Goal: Transaction & Acquisition: Book appointment/travel/reservation

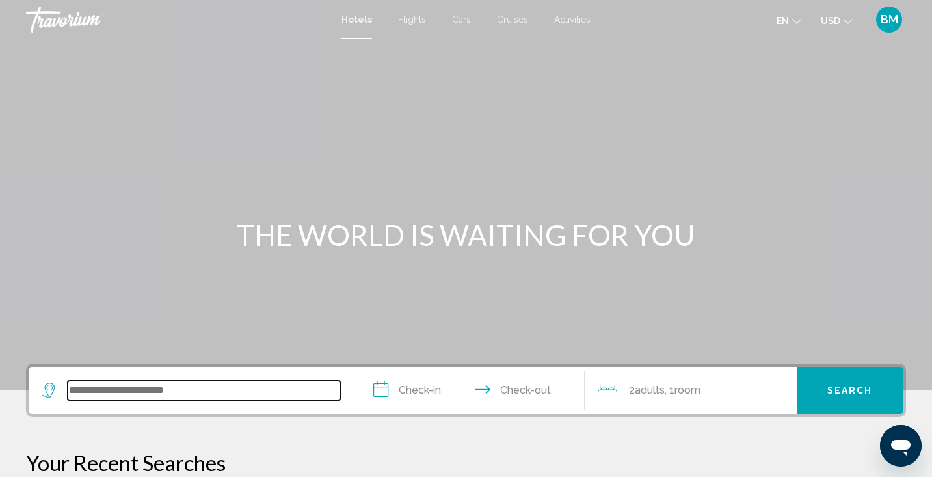
click at [214, 396] on input "Search widget" at bounding box center [204, 391] width 273 height 20
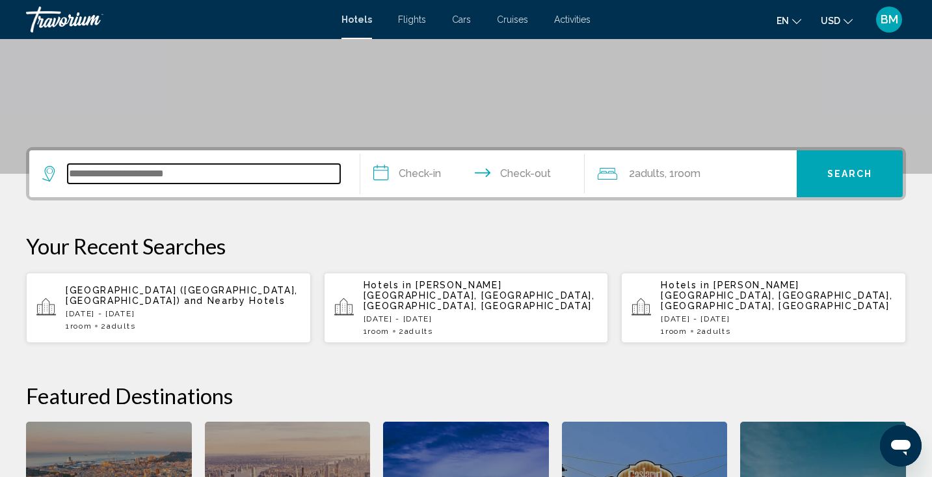
scroll to position [321, 0]
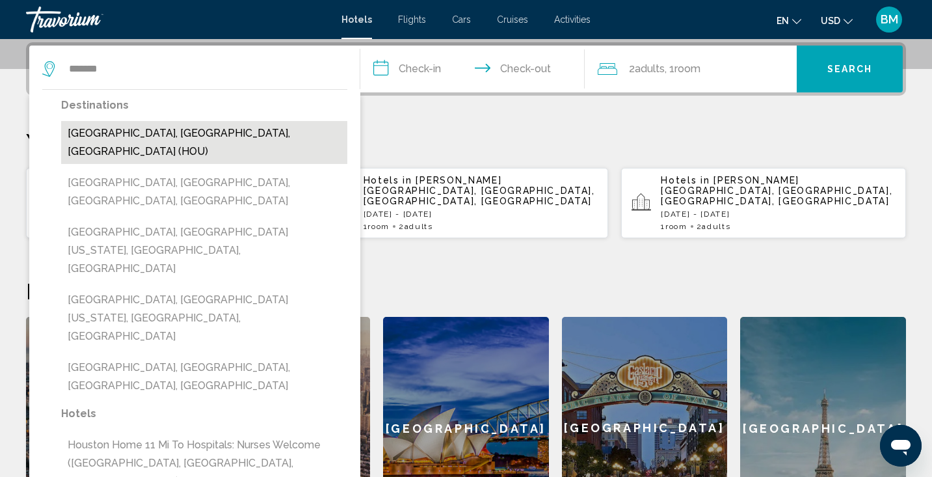
click at [137, 135] on button "[GEOGRAPHIC_DATA], [GEOGRAPHIC_DATA], [GEOGRAPHIC_DATA] (HOU)" at bounding box center [204, 142] width 286 height 43
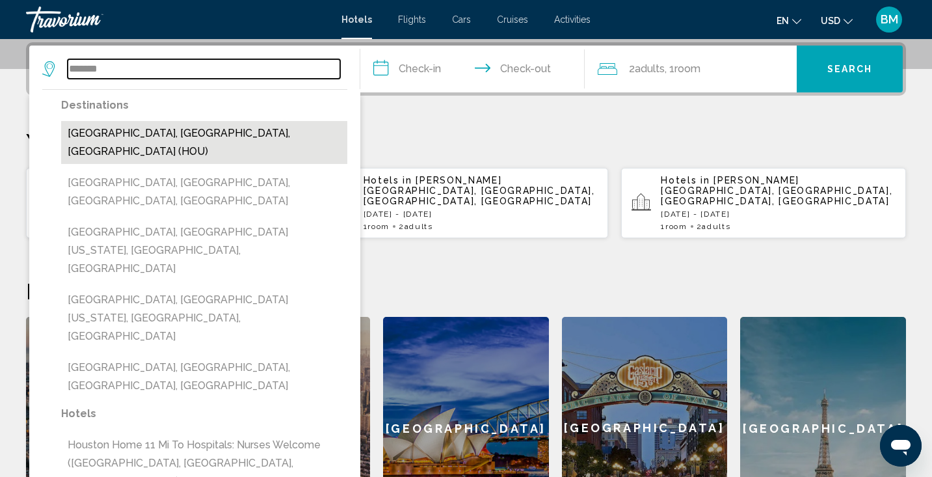
type input "**********"
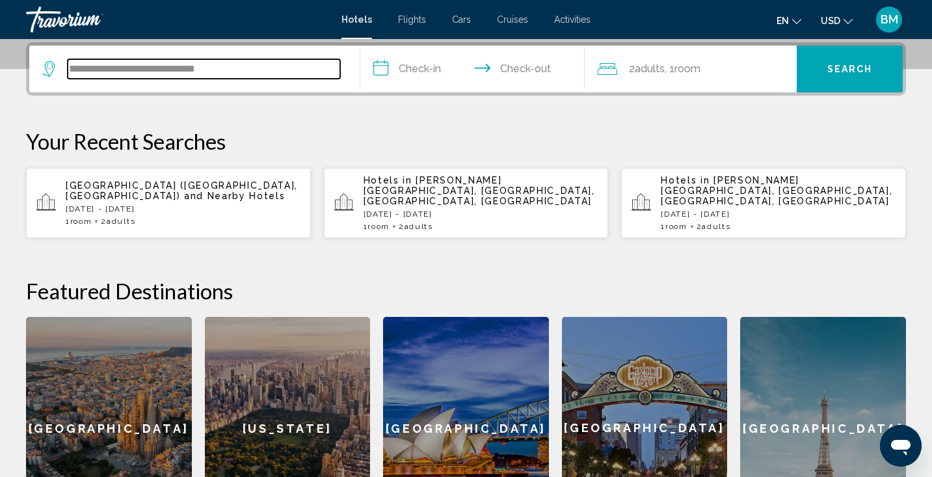
click at [249, 66] on input "**********" at bounding box center [204, 69] width 273 height 20
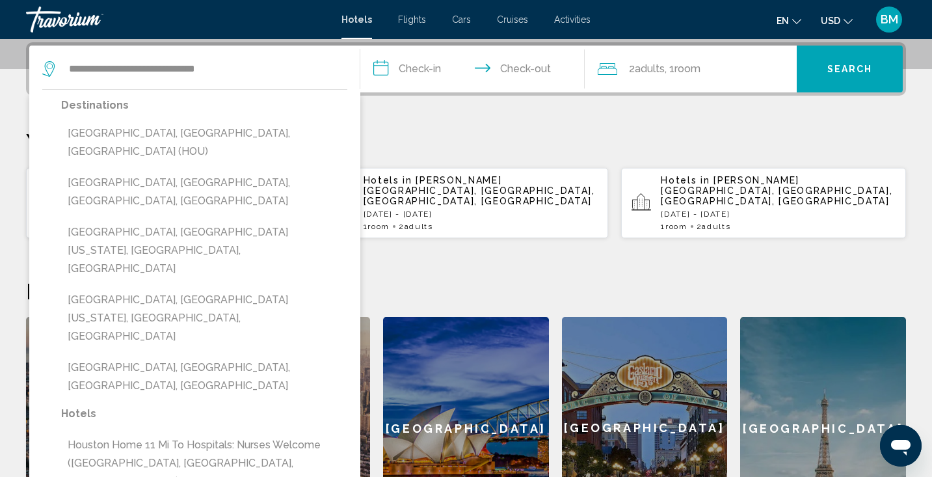
click at [424, 122] on div "**********" at bounding box center [466, 290] width 932 height 497
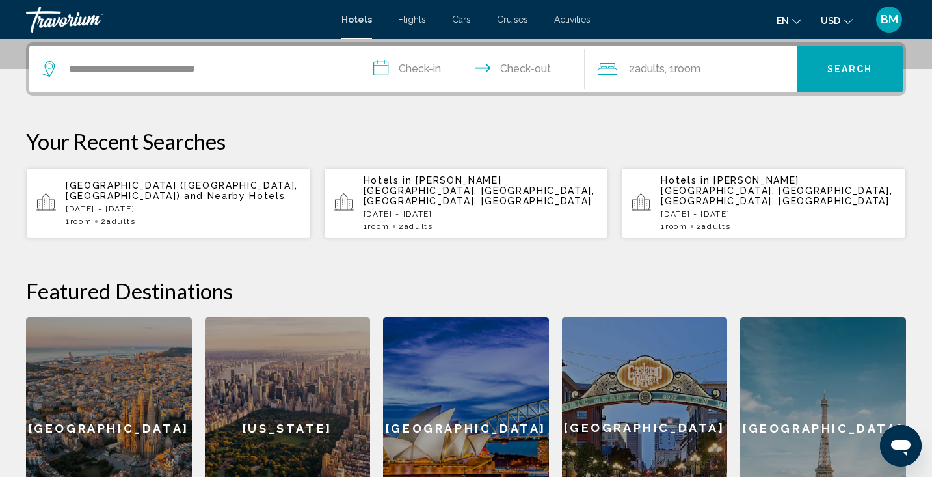
click at [428, 64] on input "**********" at bounding box center [476, 71] width 230 height 51
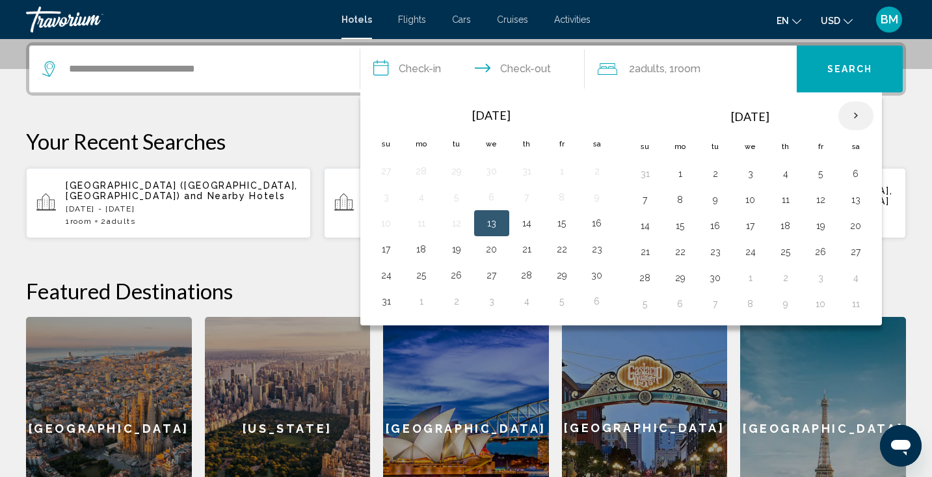
click at [860, 120] on th "Next month" at bounding box center [856, 116] width 35 height 29
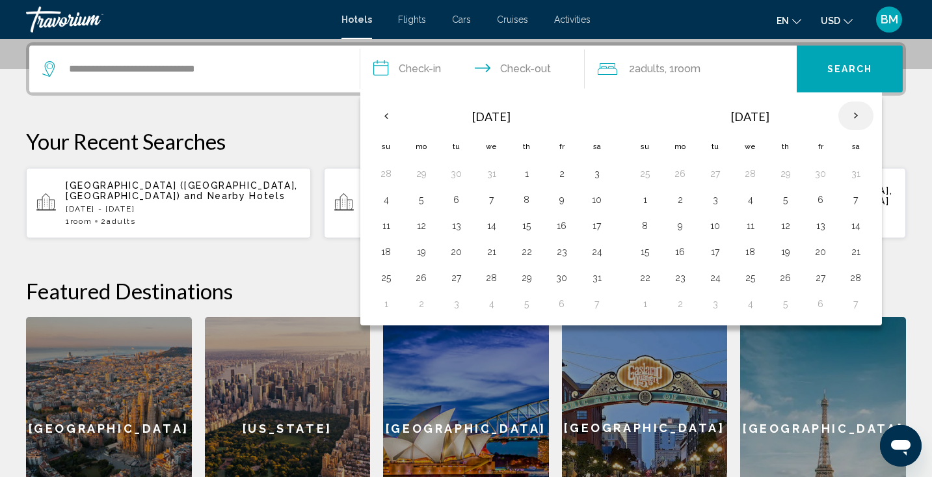
click at [860, 120] on th "Next month" at bounding box center [856, 116] width 35 height 29
click at [718, 278] on button "24" at bounding box center [715, 278] width 21 height 18
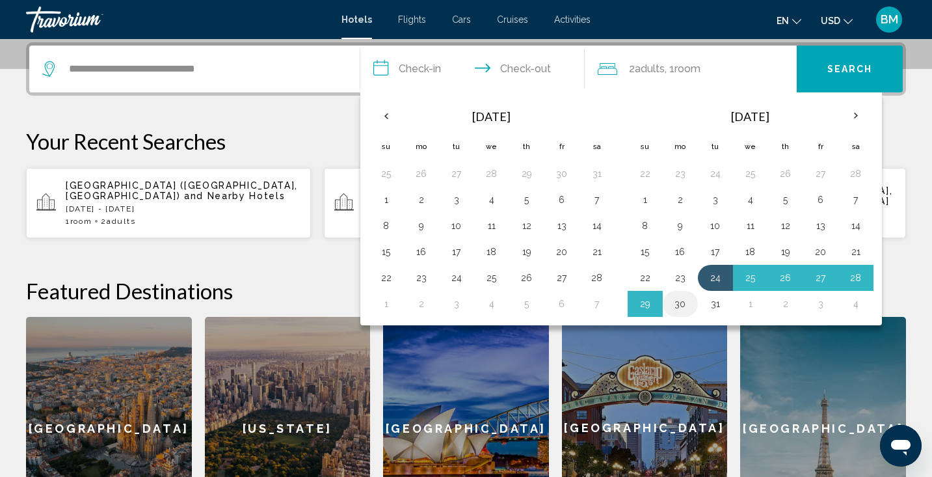
click at [675, 309] on button "30" at bounding box center [680, 304] width 21 height 18
type input "**********"
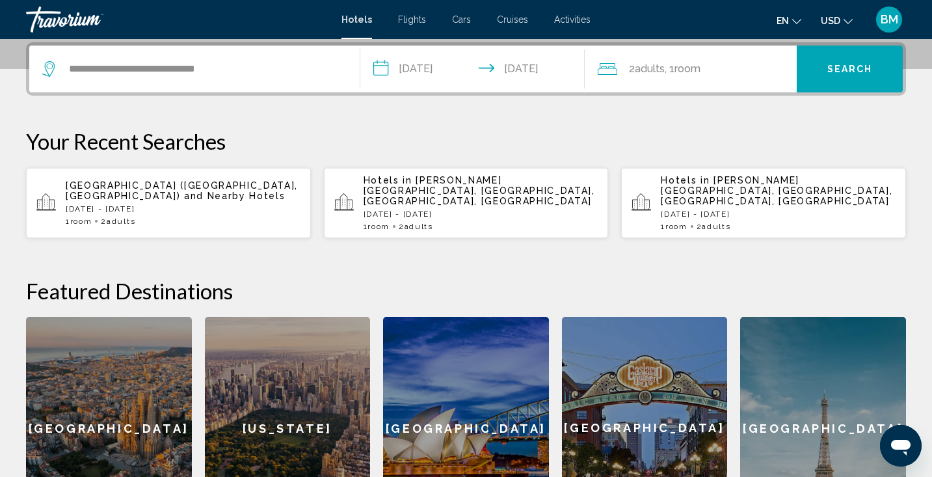
click at [833, 74] on span "Search" at bounding box center [851, 69] width 46 height 10
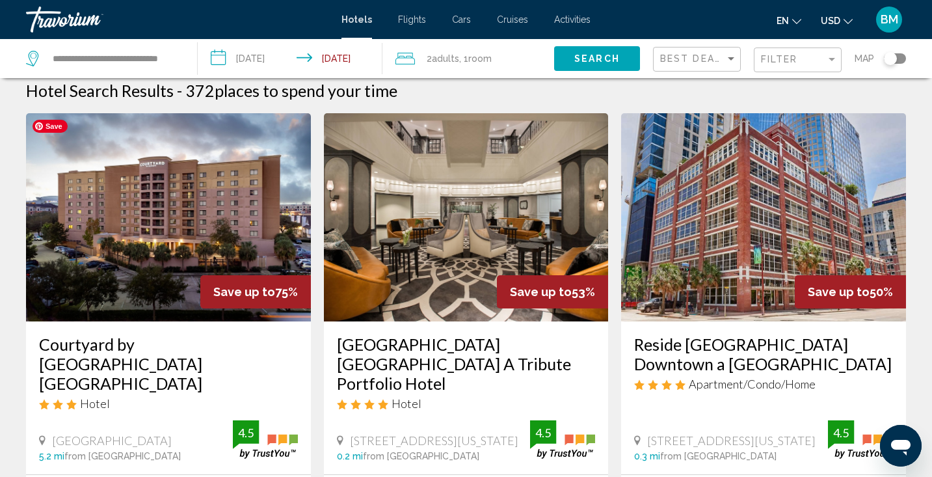
scroll to position [8, 0]
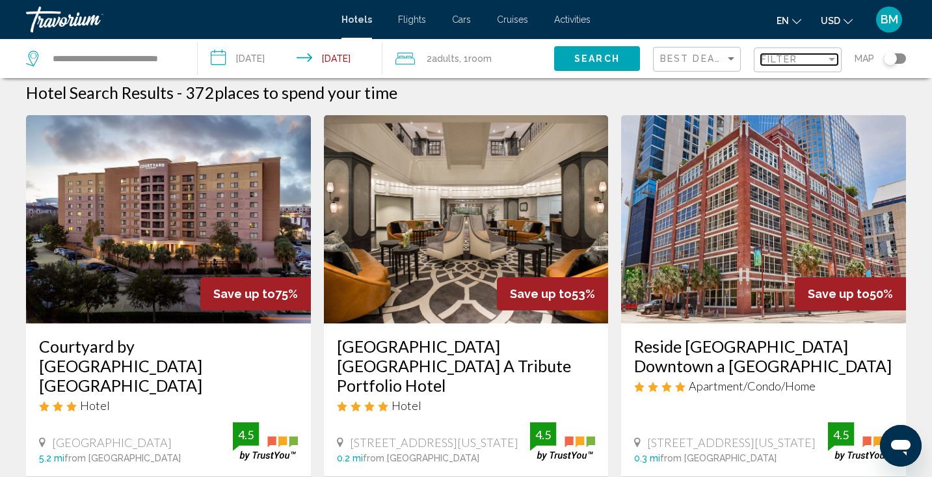
click at [823, 64] on div "Filter" at bounding box center [793, 59] width 65 height 10
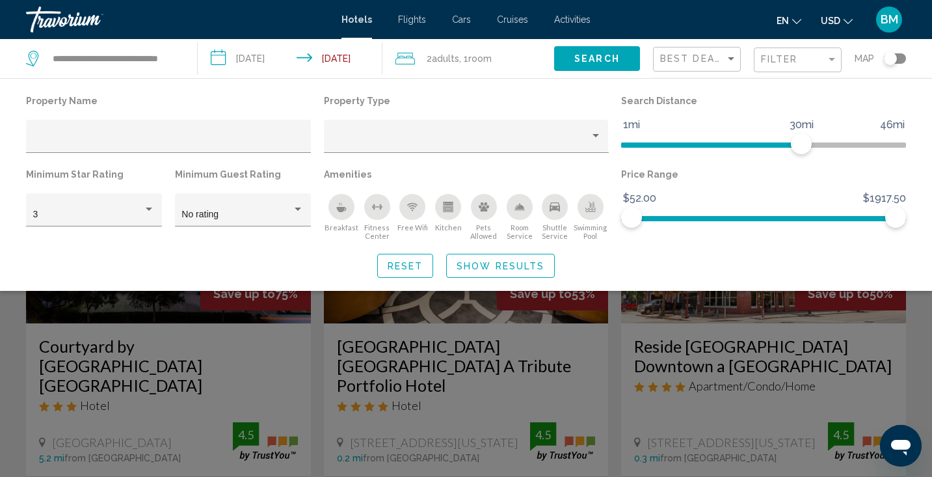
click at [338, 215] on div "Breakfast" at bounding box center [342, 207] width 26 height 26
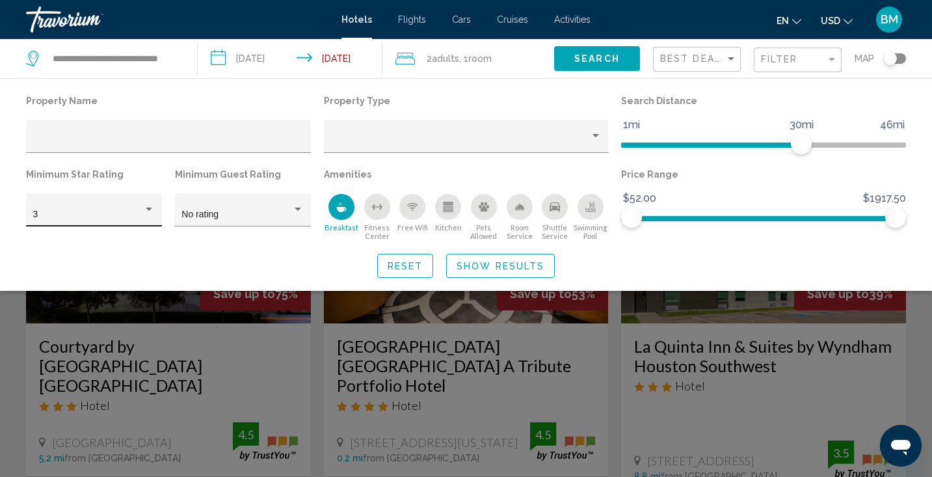
click at [152, 204] on div "3" at bounding box center [94, 213] width 122 height 27
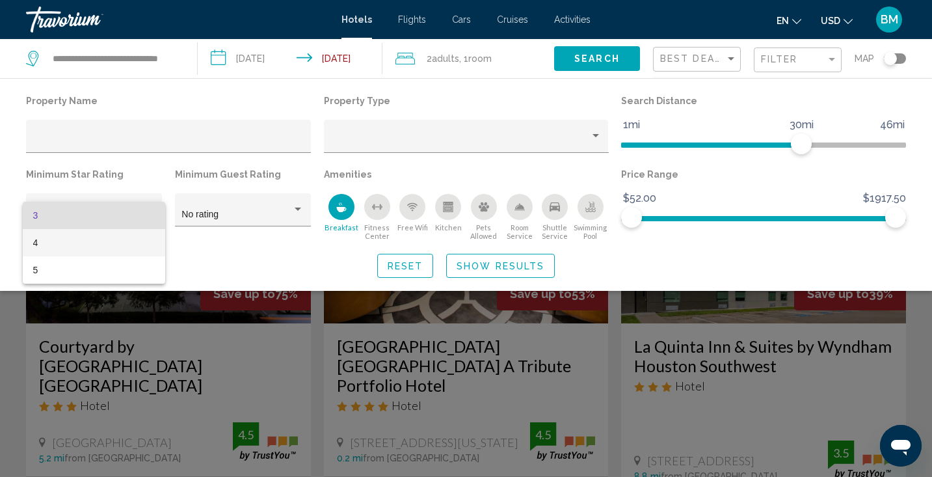
click at [107, 236] on span "4" at bounding box center [94, 242] width 122 height 27
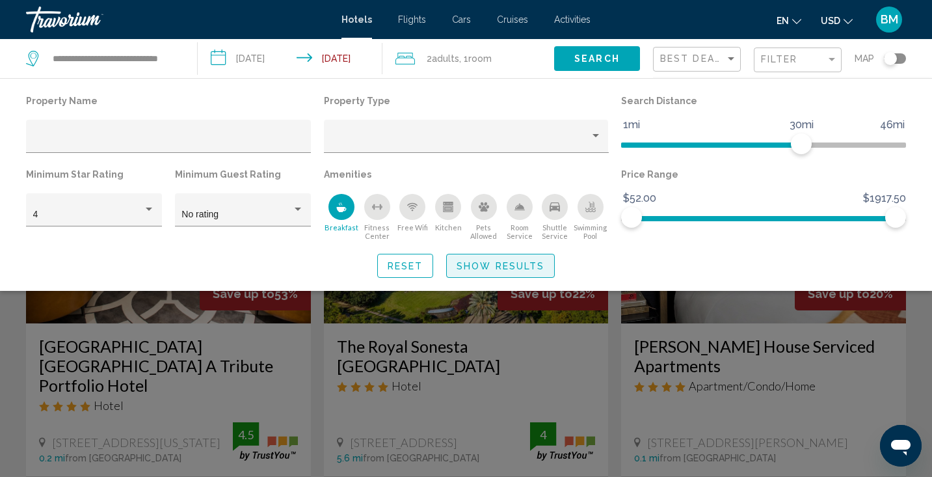
click at [514, 269] on span "Show Results" at bounding box center [501, 266] width 88 height 10
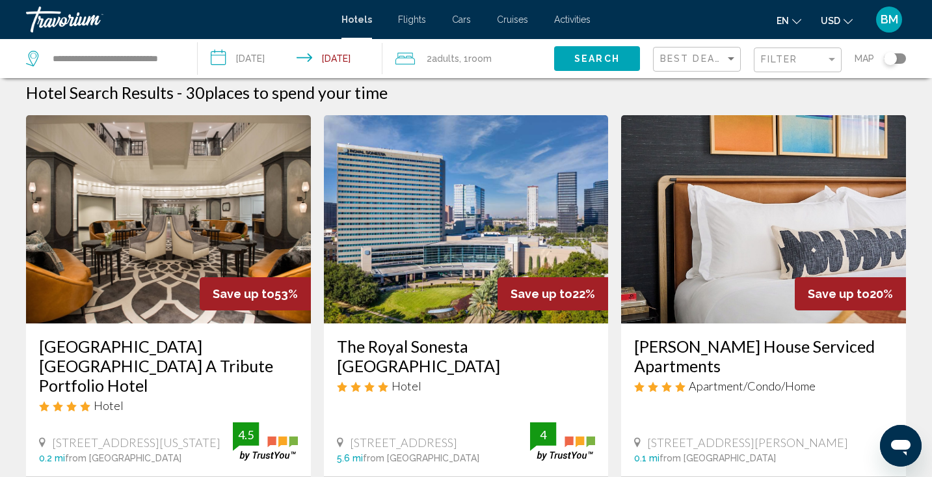
click at [835, 66] on div "Filter" at bounding box center [799, 60] width 77 height 24
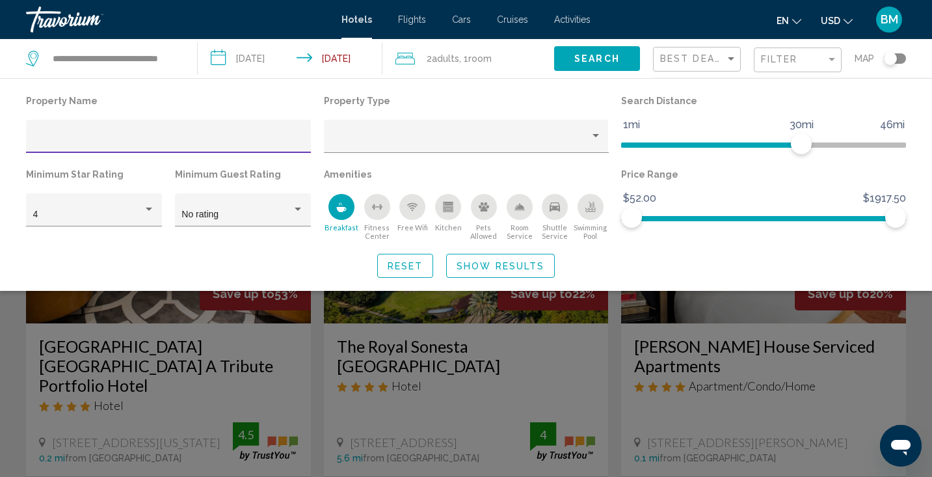
click at [618, 334] on div "Search widget" at bounding box center [466, 336] width 932 height 282
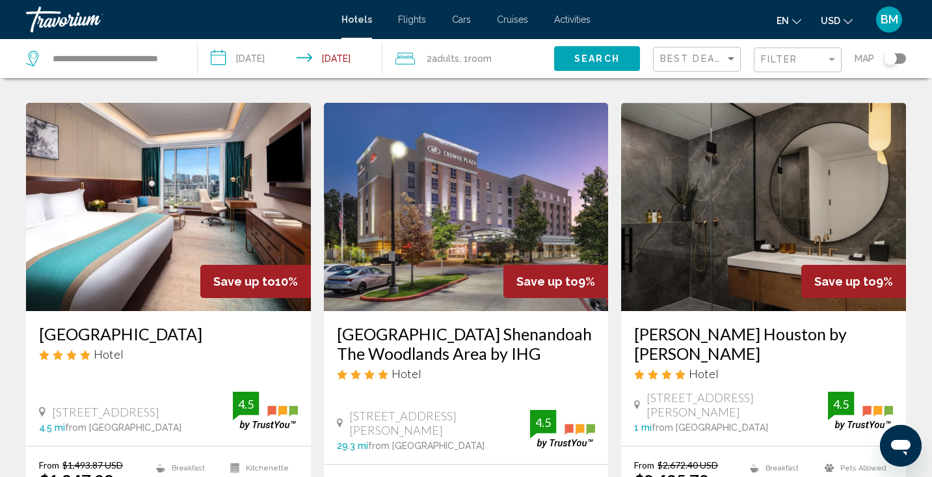
scroll to position [1026, 0]
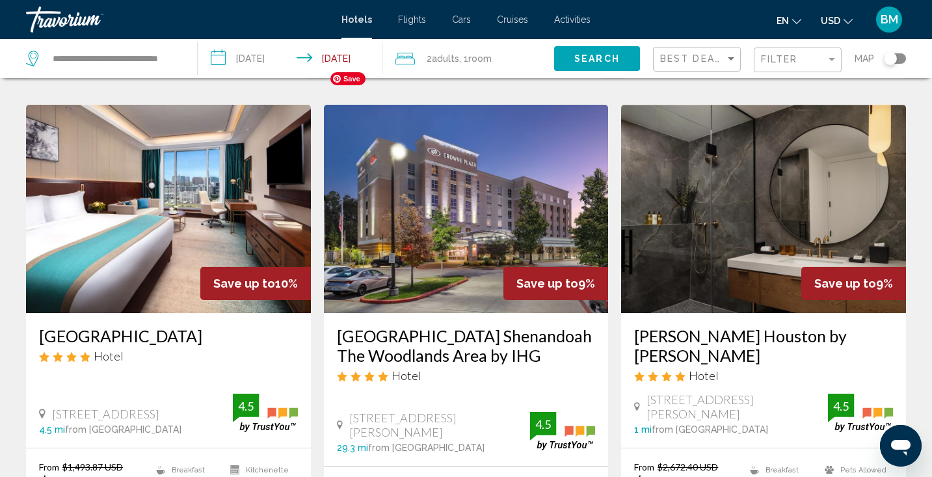
click at [465, 230] on img "Main content" at bounding box center [466, 209] width 285 height 208
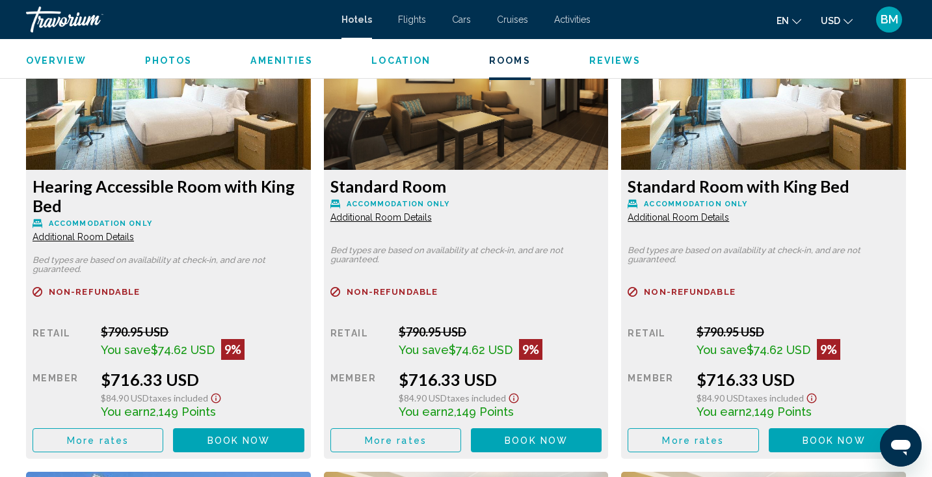
scroll to position [1836, 0]
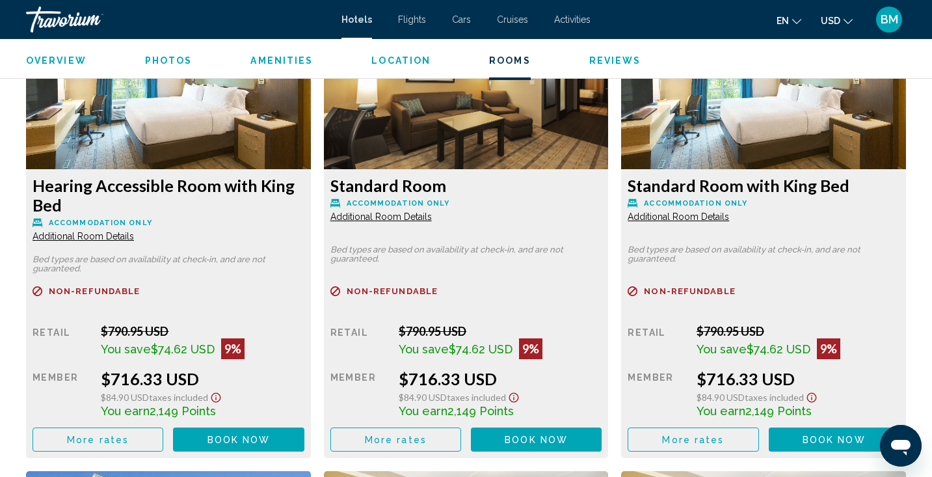
click at [134, 231] on span "Additional Room Details" at bounding box center [84, 236] width 102 height 10
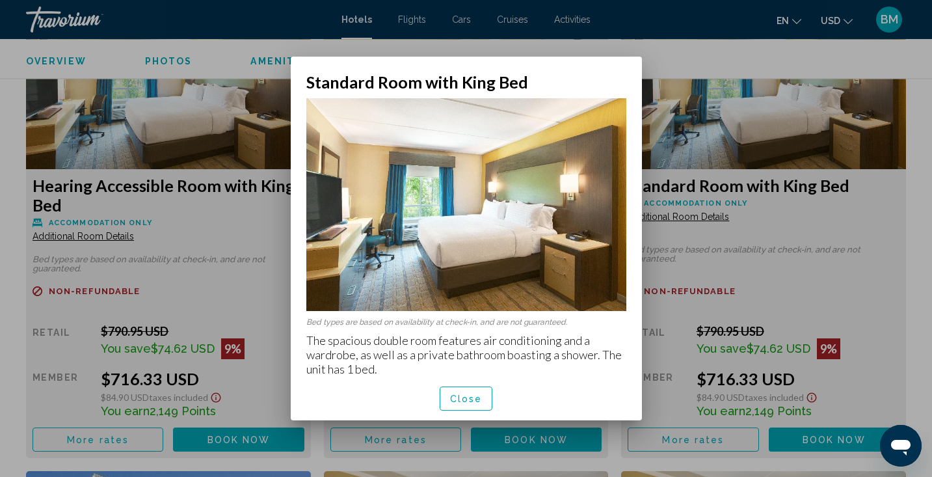
scroll to position [0, 0]
click at [470, 390] on button "Close" at bounding box center [466, 399] width 53 height 24
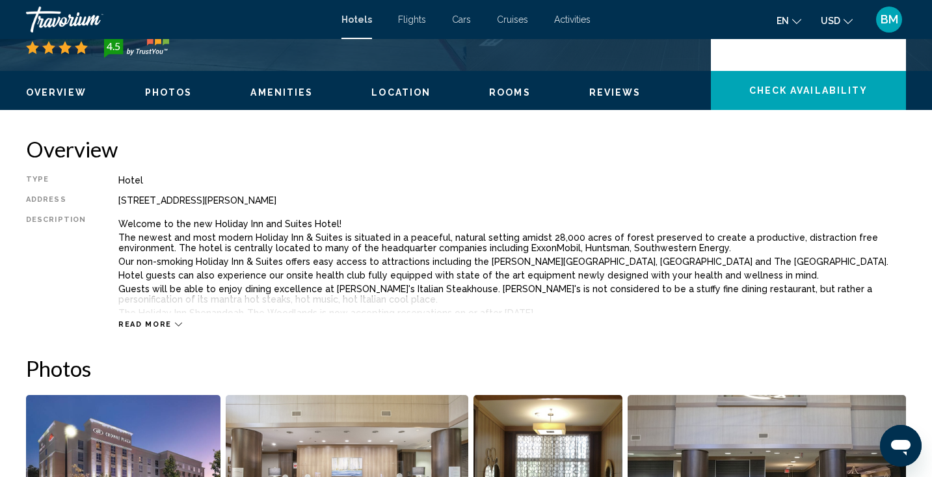
scroll to position [353, 0]
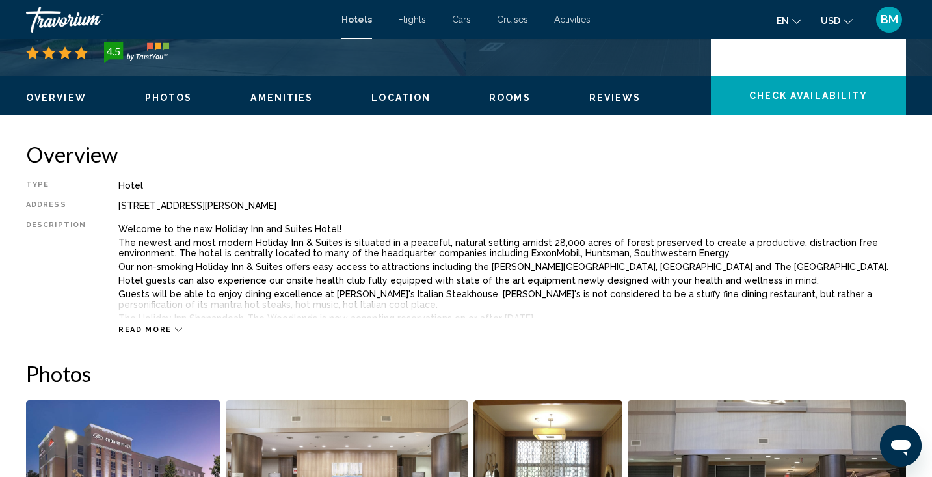
click at [164, 329] on span "Read more" at bounding box center [144, 329] width 53 height 8
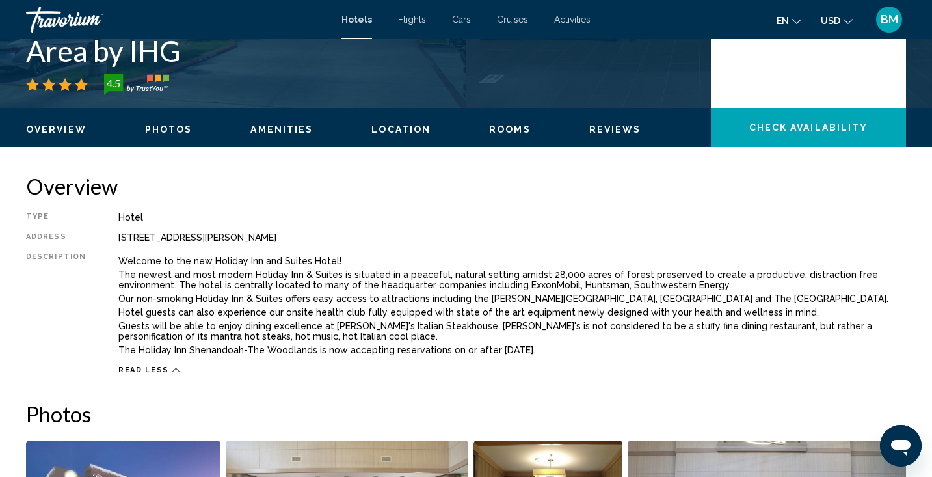
scroll to position [315, 0]
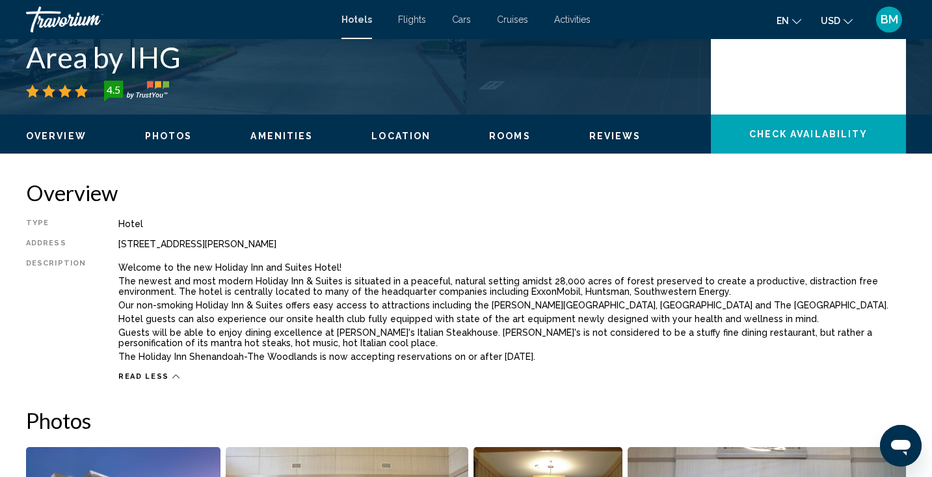
click at [301, 136] on span "Amenities" at bounding box center [282, 136] width 62 height 10
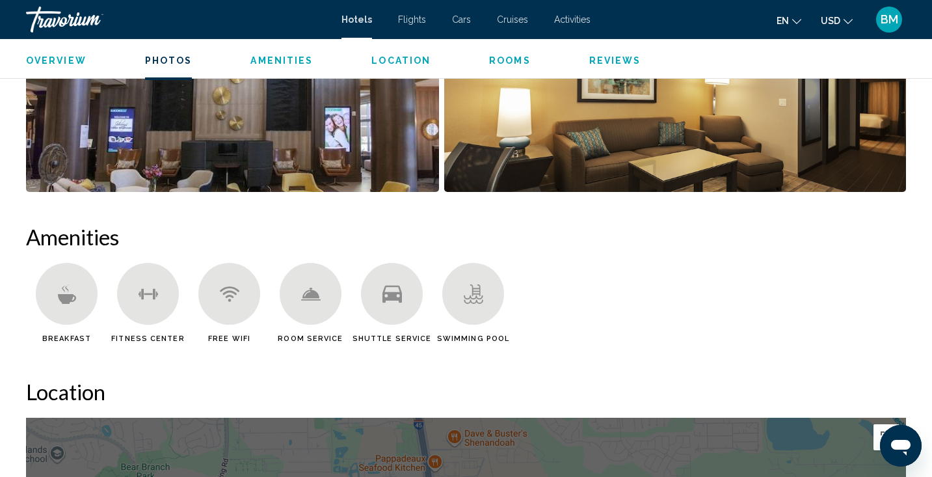
scroll to position [860, 0]
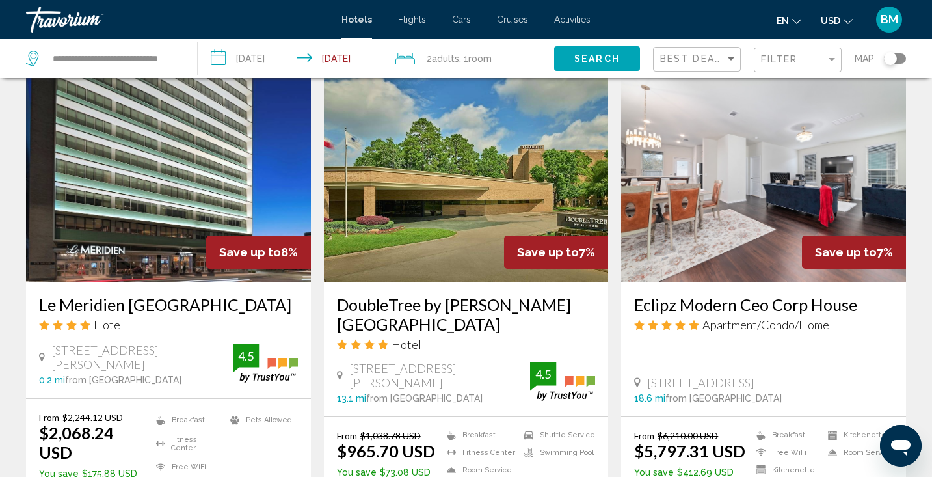
scroll to position [1795, 0]
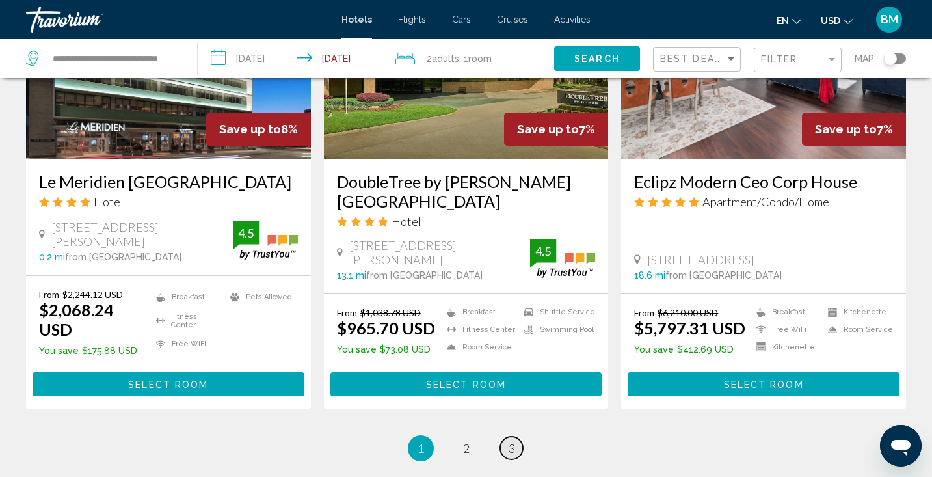
click at [515, 441] on span "3" at bounding box center [512, 448] width 7 height 14
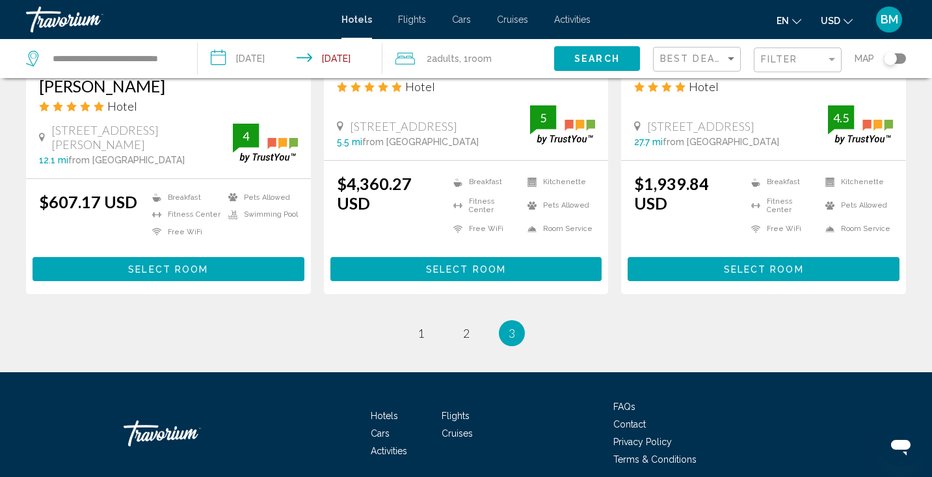
scroll to position [826, 0]
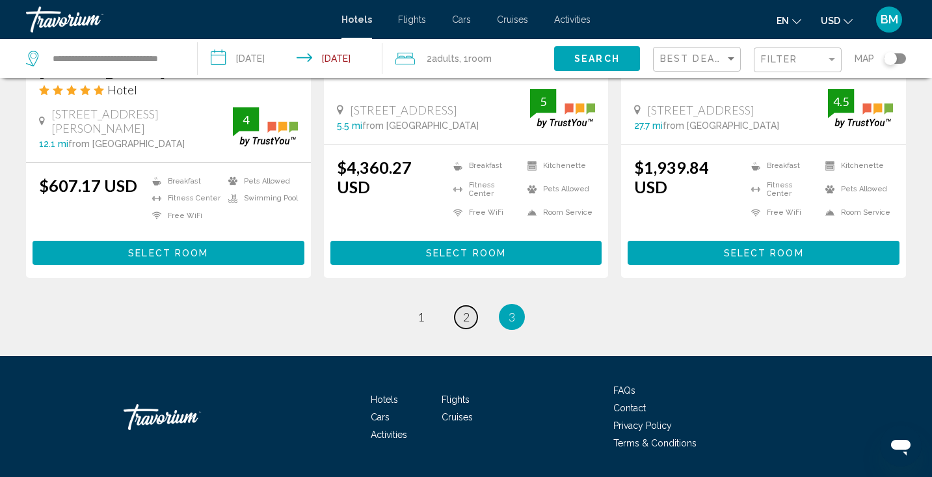
click at [463, 306] on link "page 2" at bounding box center [466, 317] width 23 height 23
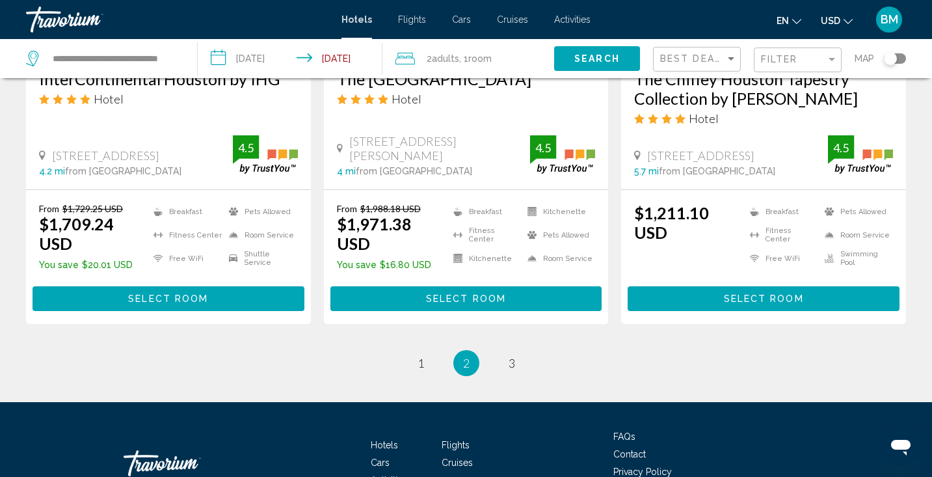
scroll to position [1793, 0]
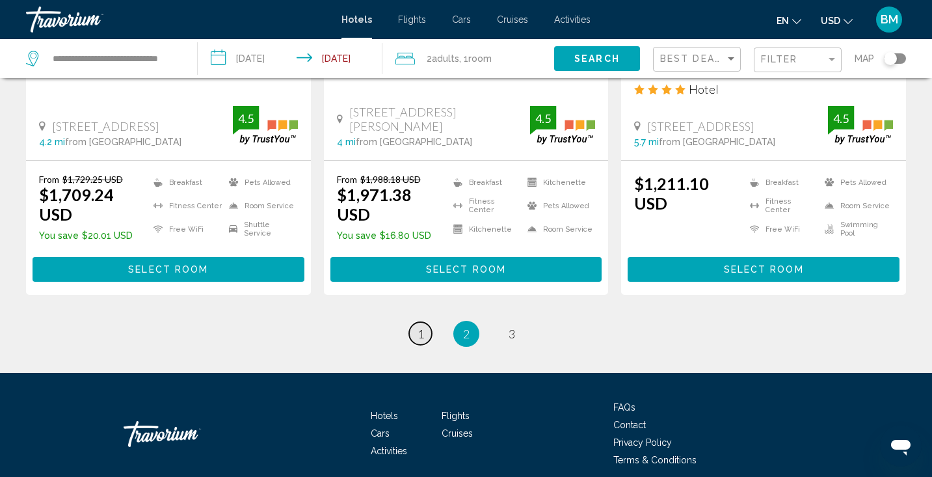
click at [421, 327] on span "1" at bounding box center [421, 334] width 7 height 14
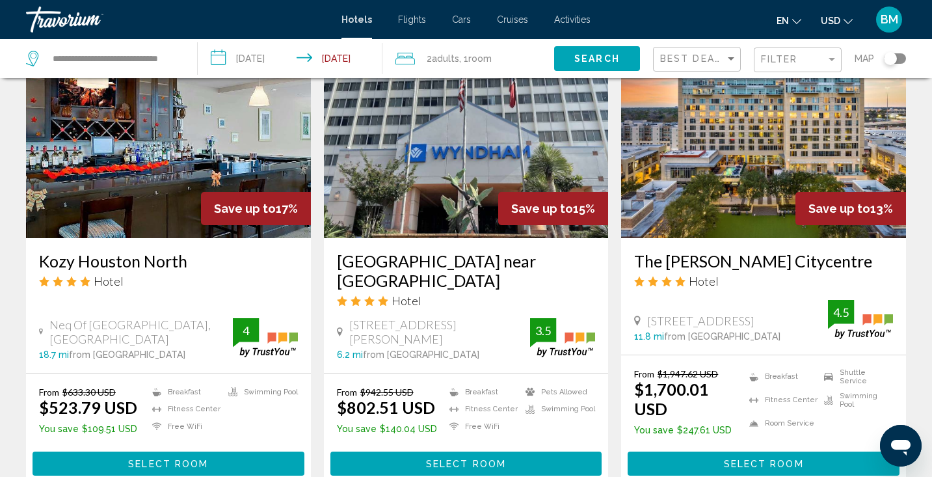
scroll to position [600, 0]
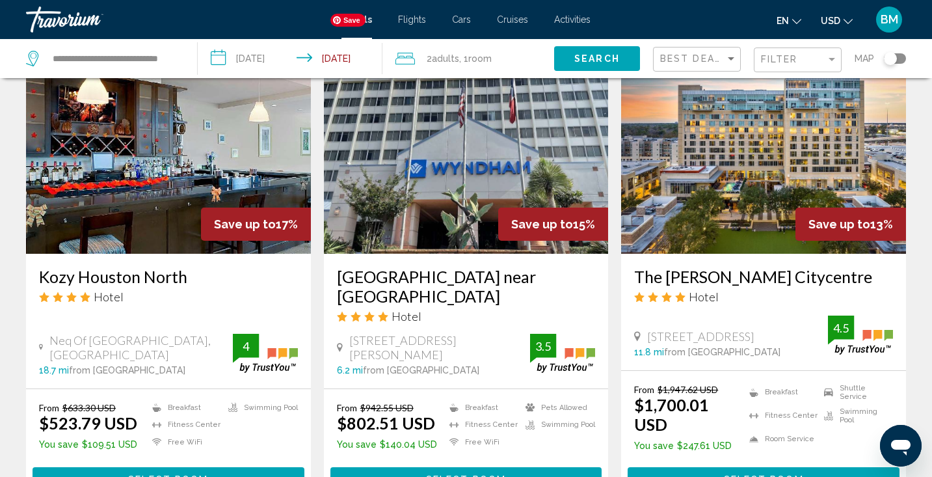
click at [470, 186] on img "Main content" at bounding box center [466, 150] width 285 height 208
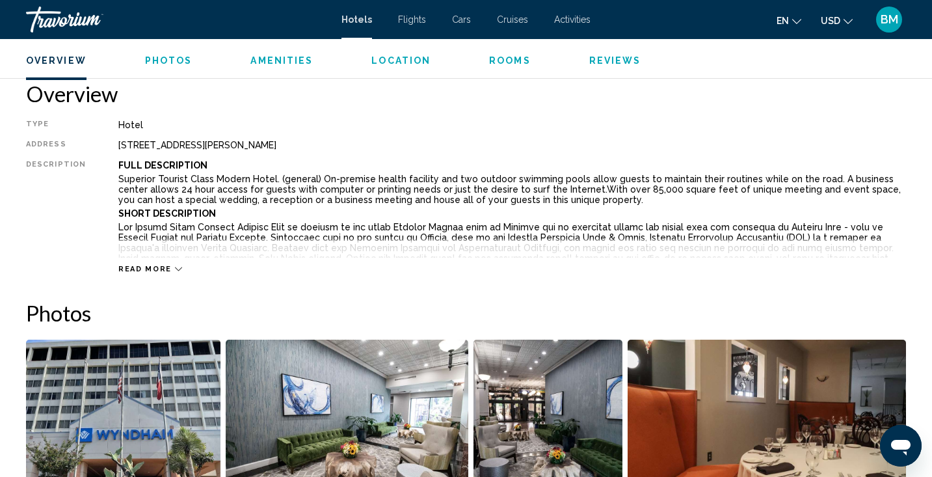
scroll to position [414, 0]
click at [167, 267] on div "Read more" at bounding box center [150, 269] width 64 height 8
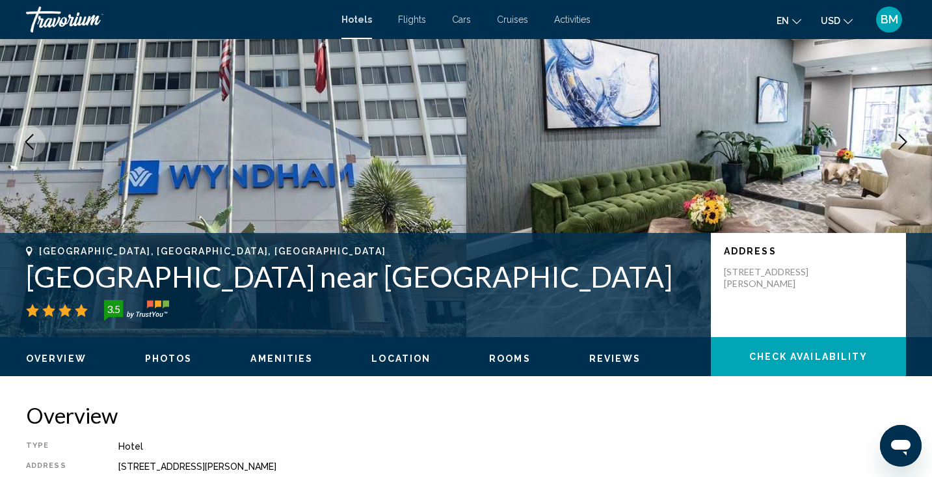
scroll to position [0, 0]
